Goal: Check status: Check status

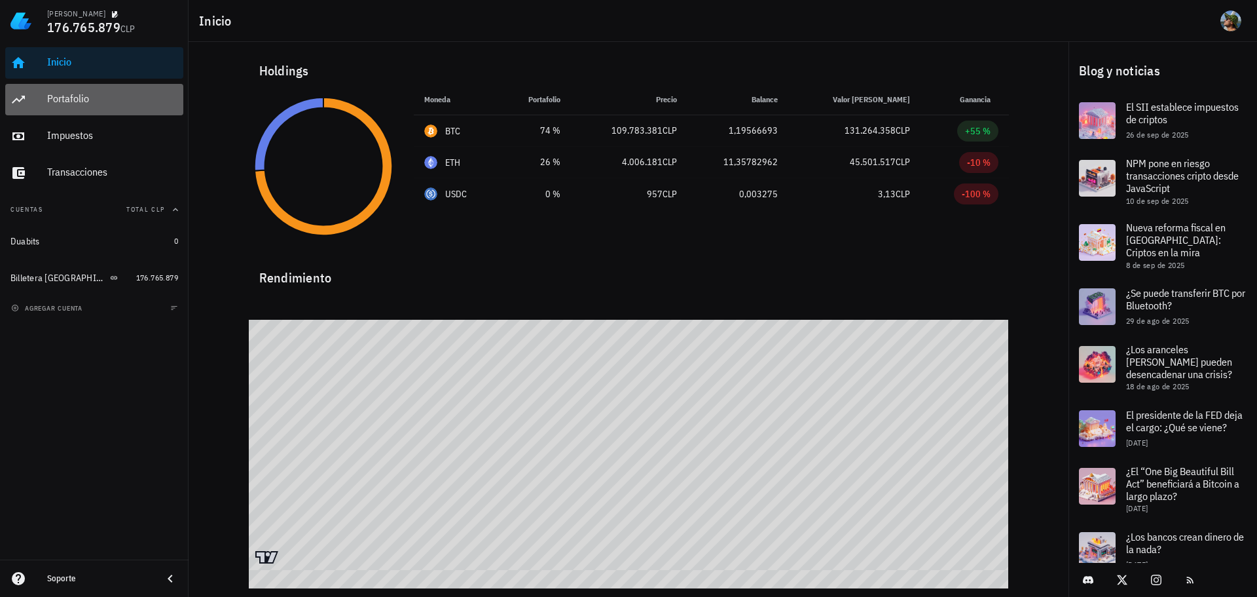
click at [55, 96] on div "Portafolio" at bounding box center [112, 98] width 131 height 12
